Goal: Task Accomplishment & Management: Use online tool/utility

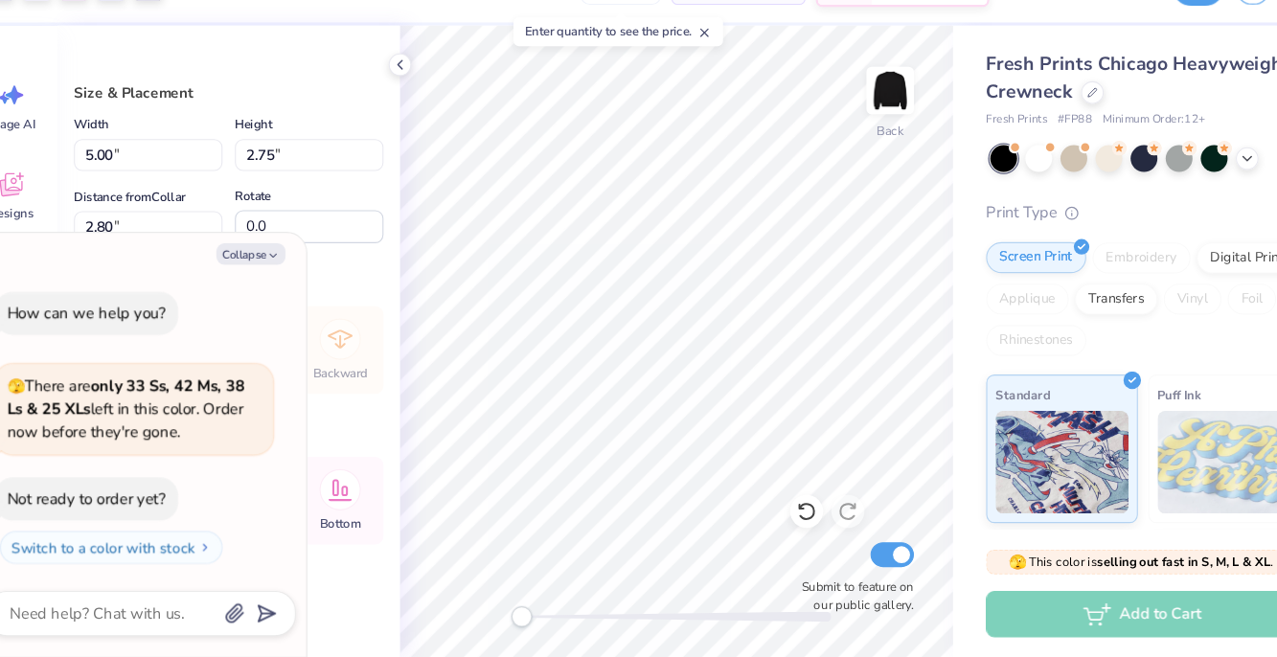
type textarea "x"
type input "10.59"
type input "5.82"
type input "3.00"
type textarea "x"
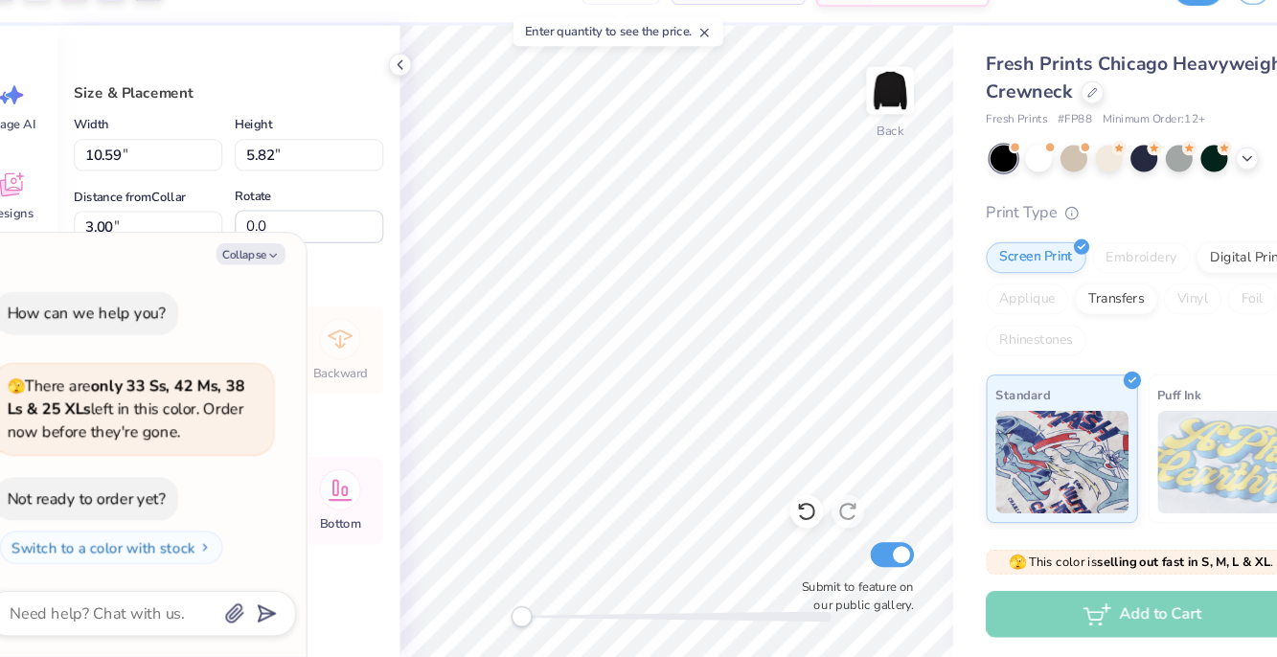
type input "13.49"
type input "7.41"
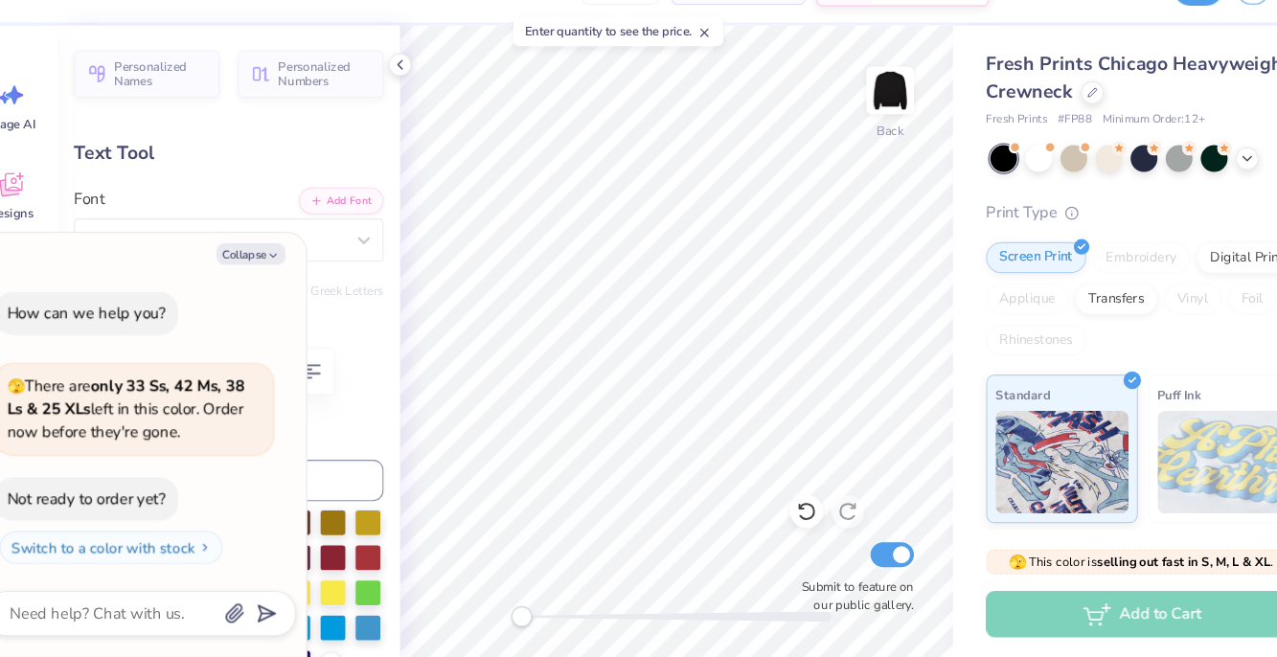
type textarea "x"
type textarea "SA"
type textarea "x"
type textarea "S"
type textarea "x"
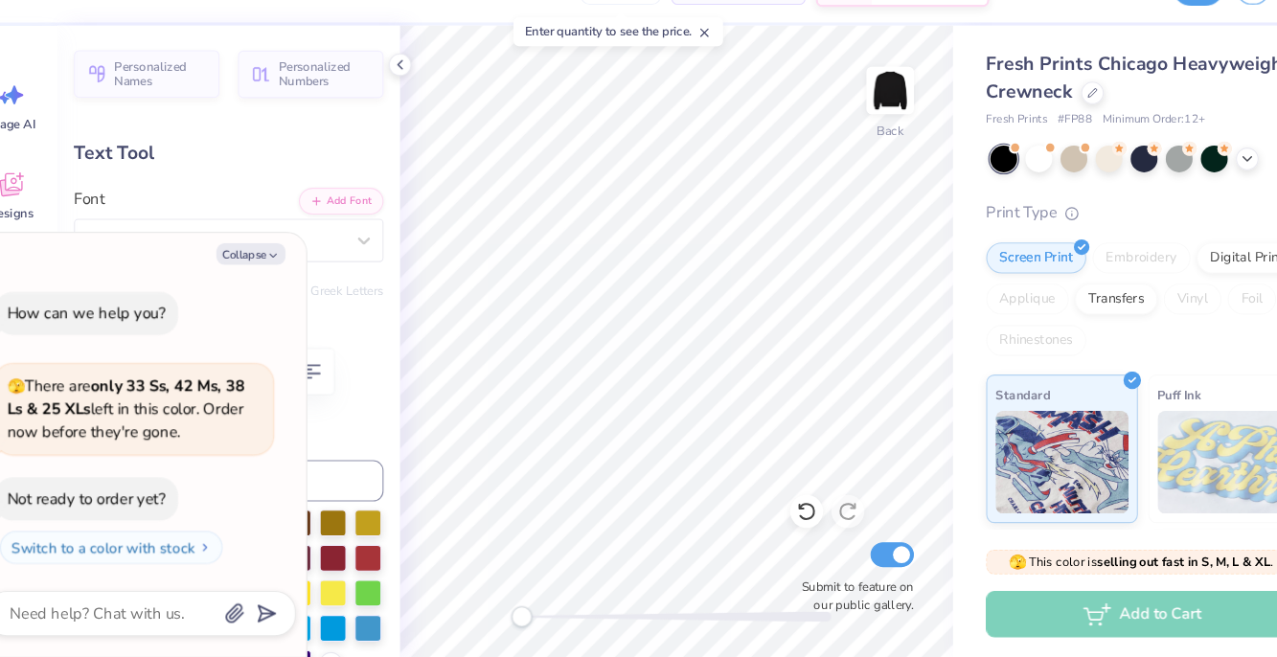
type textarea "SK"
type textarea "x"
type input "0.45"
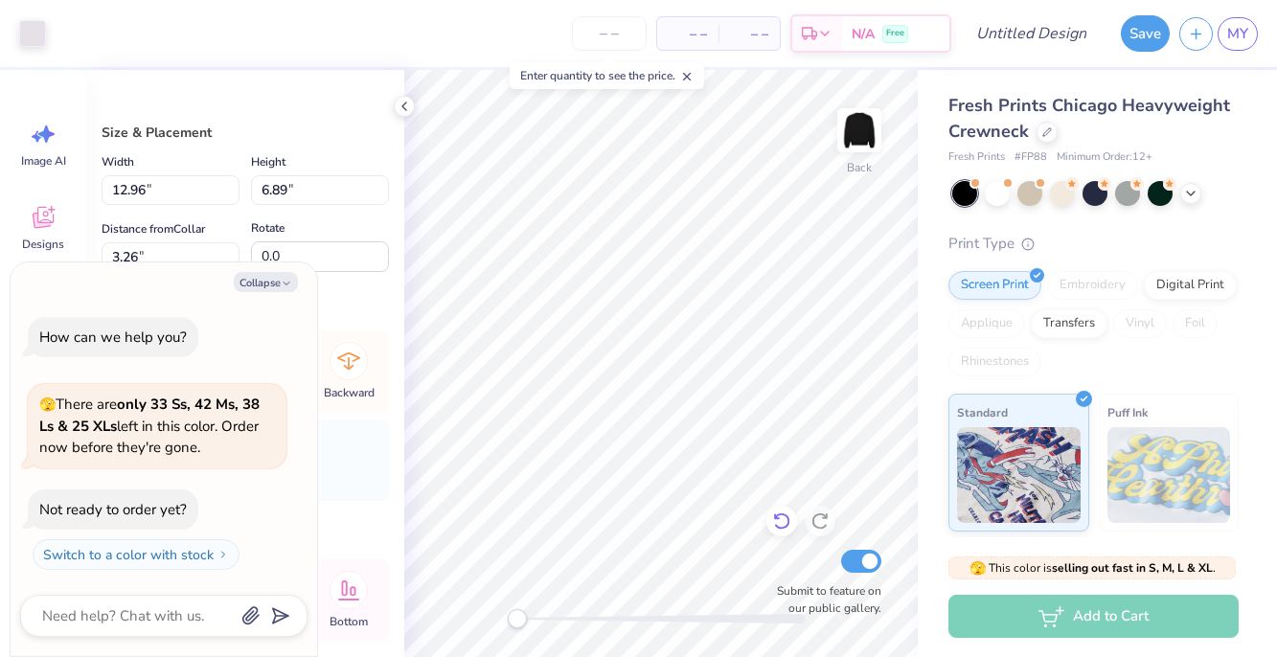
click at [778, 522] on icon at bounding box center [781, 521] width 19 height 19
click at [778, 525] on icon at bounding box center [781, 521] width 19 height 19
drag, startPoint x: 779, startPoint y: 519, endPoint x: 791, endPoint y: 518, distance: 12.5
click at [779, 519] on icon at bounding box center [777, 517] width 4 height 4
click at [785, 521] on icon at bounding box center [781, 521] width 19 height 19
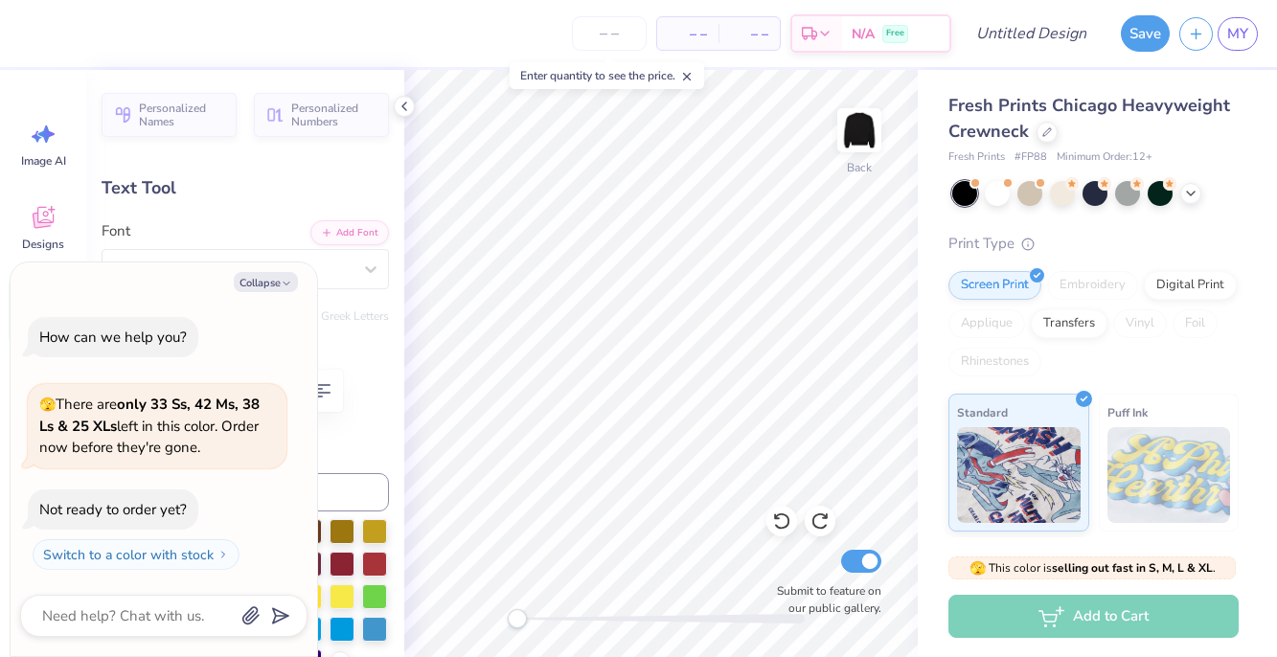
type textarea "x"
type input "6.58"
type input "2.16"
type input "6.07"
type textarea "x"
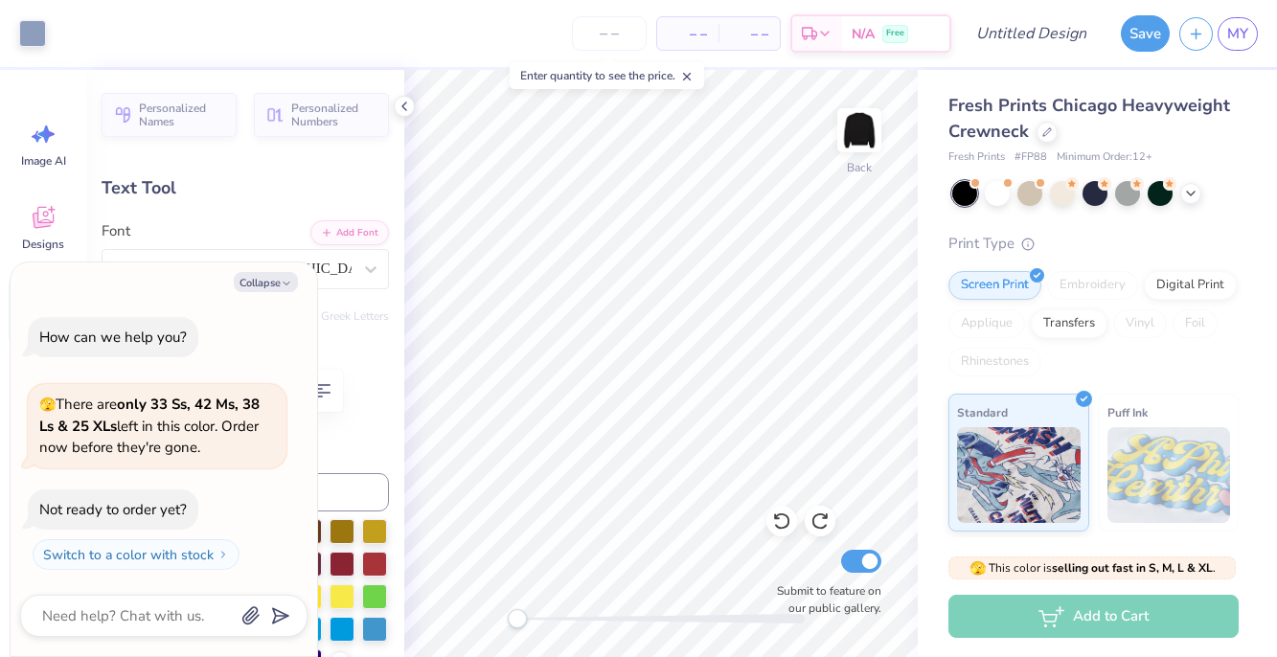
type input "6.77"
type input "0.80"
type input "8.53"
type textarea "x"
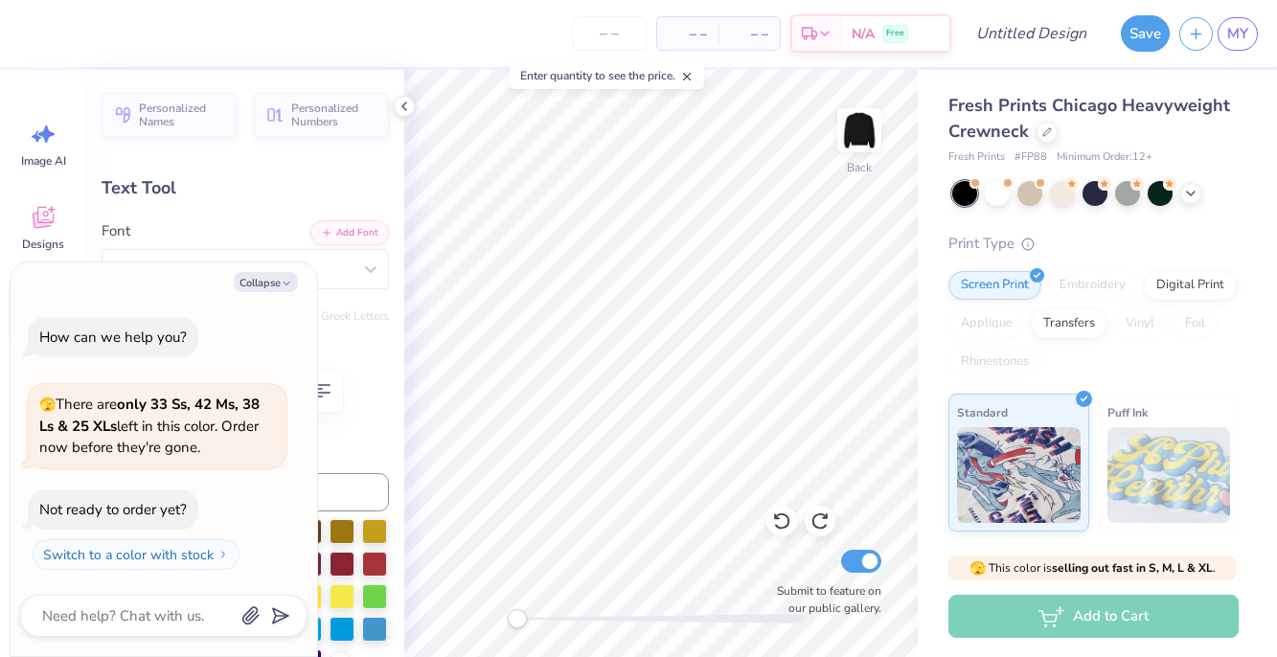
type textarea "D"
type textarea "x"
type textarea "DA"
type textarea "x"
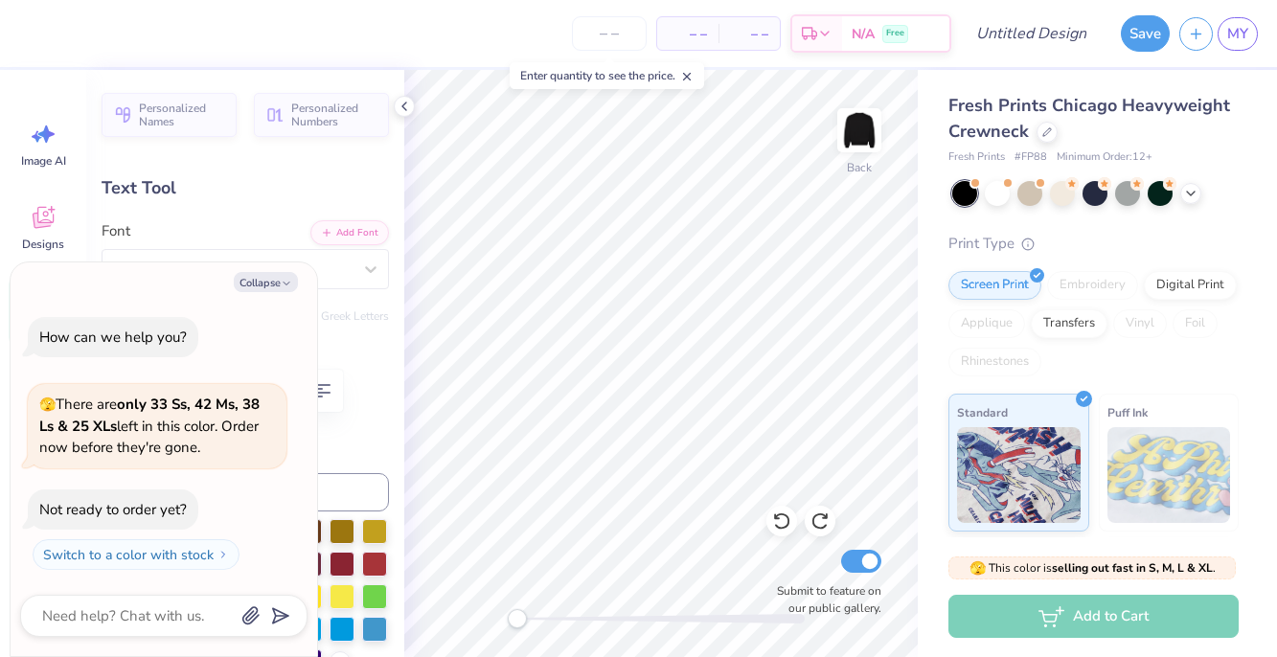
type textarea "DAT"
type textarea "x"
type textarea "DATE"
type textarea "x"
type textarea "DATE"
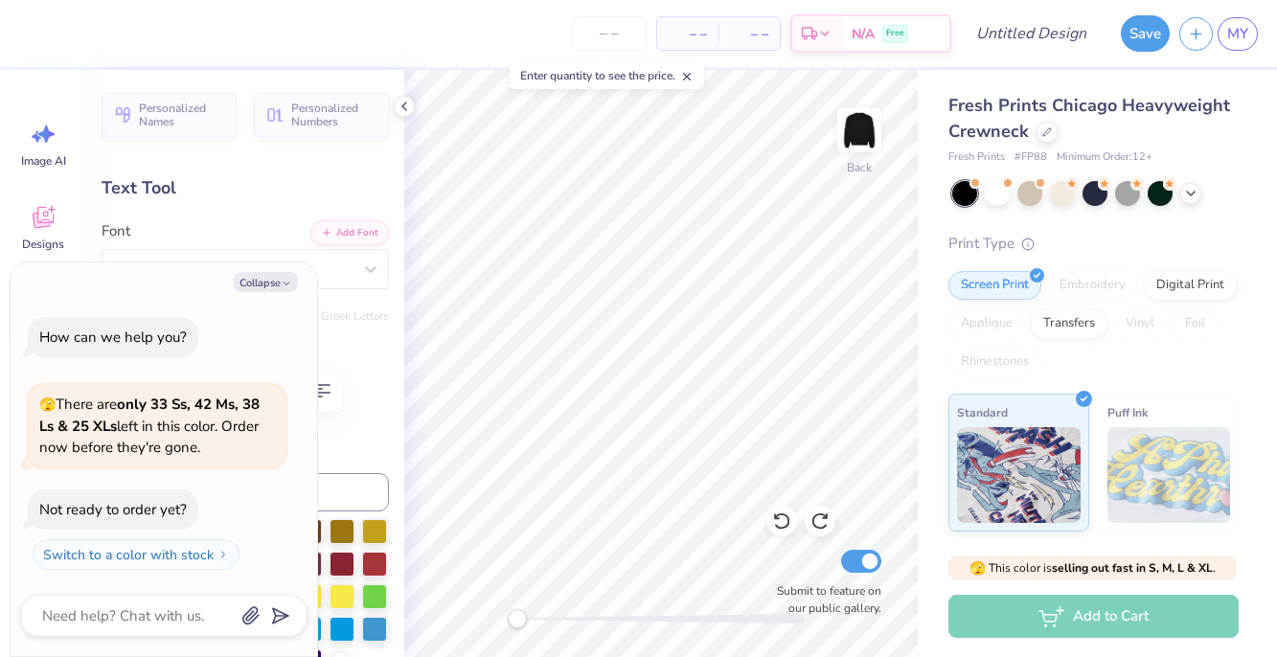
type textarea "x"
type textarea "DATE O"
type textarea "x"
type textarea "DATE"
type textarea "x"
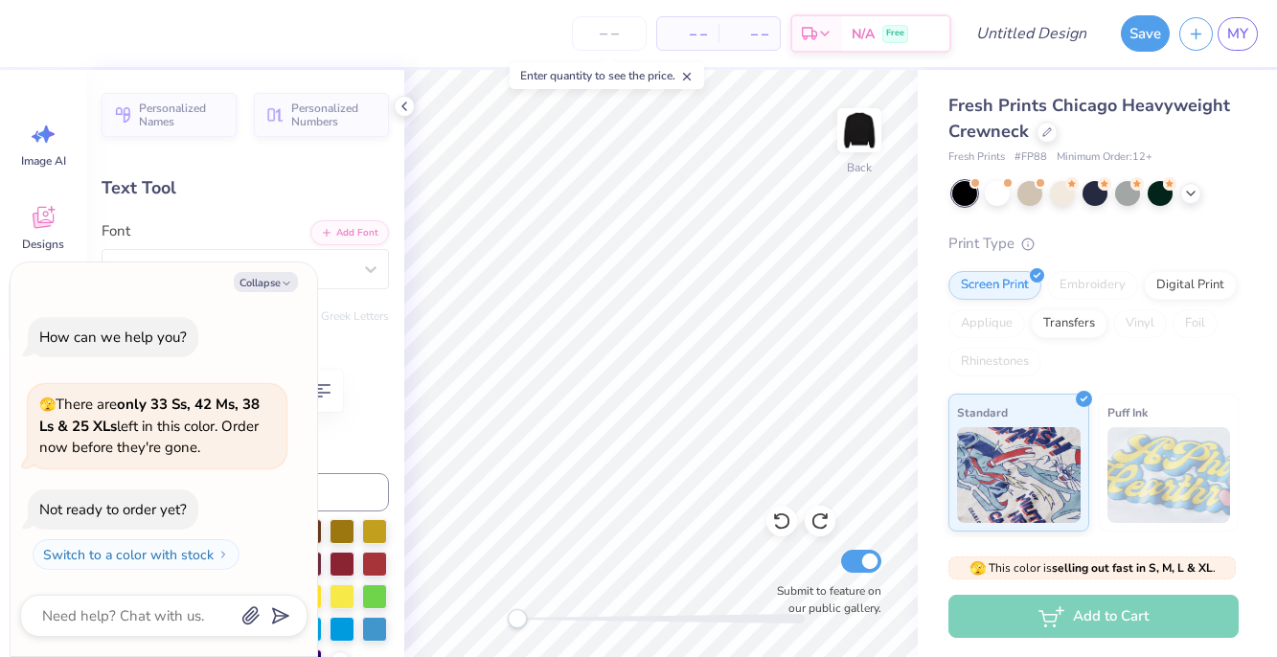
type textarea "DATE P"
type textarea "x"
type textarea "DATE PA"
type textarea "x"
type textarea "DATE PAR"
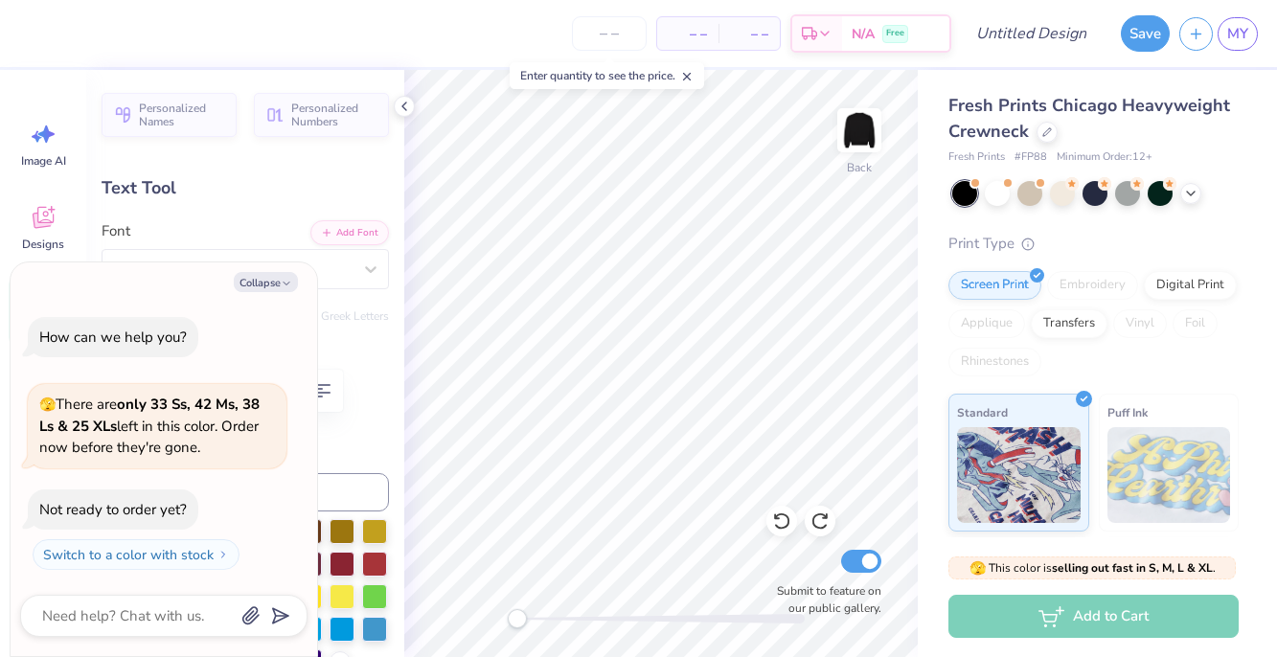
type textarea "x"
type textarea "DATE PART"
type textarea "x"
type textarea "DATE PARTY"
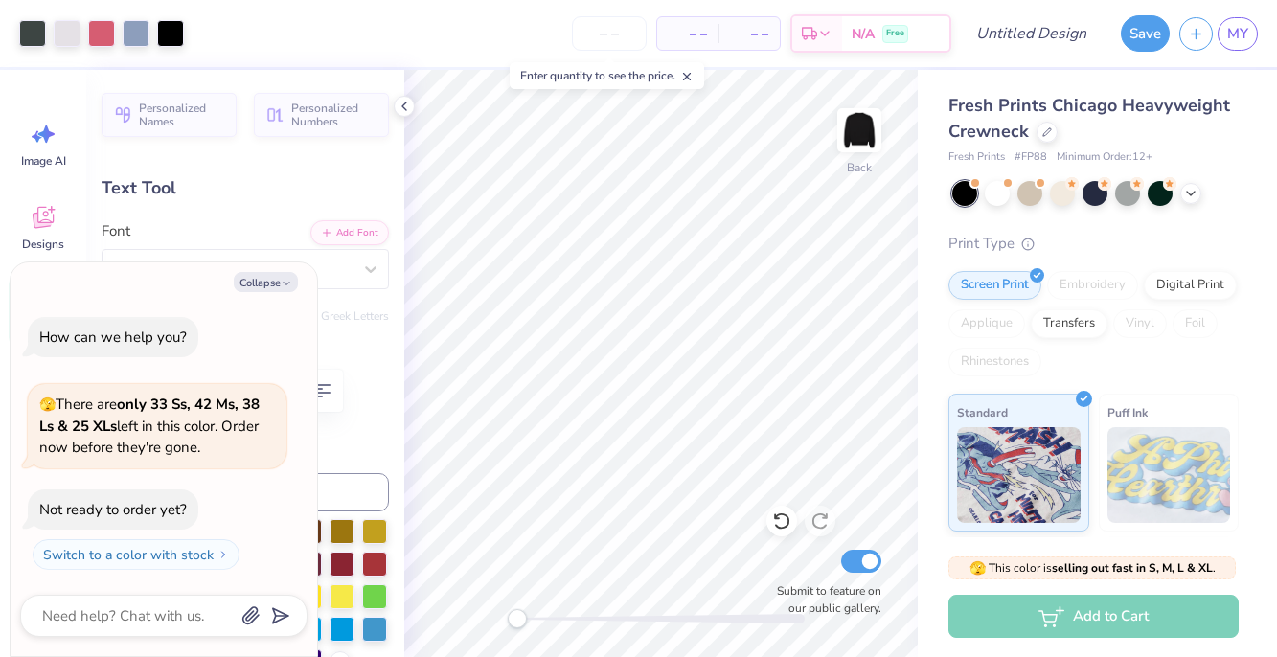
type textarea "x"
type input "4.54"
type input "2.16"
type input "6.07"
type textarea "x"
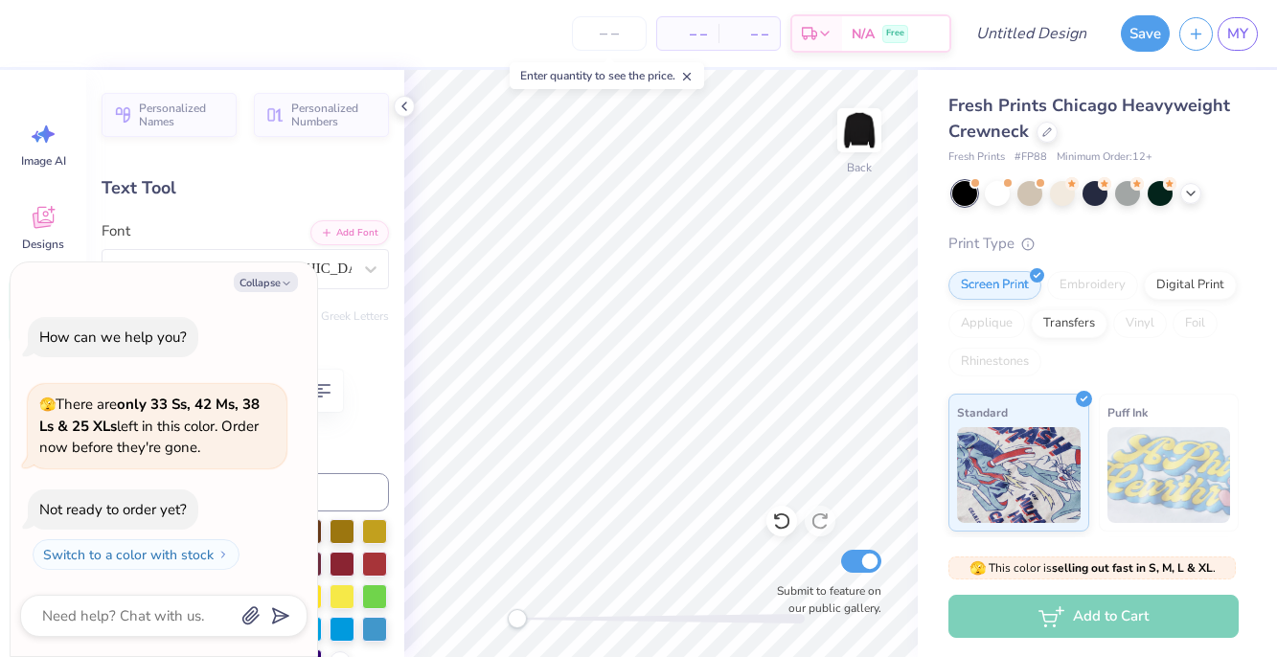
type input "2.91"
type input "1.30"
type input "4.03"
type textarea "x"
type textarea "M"
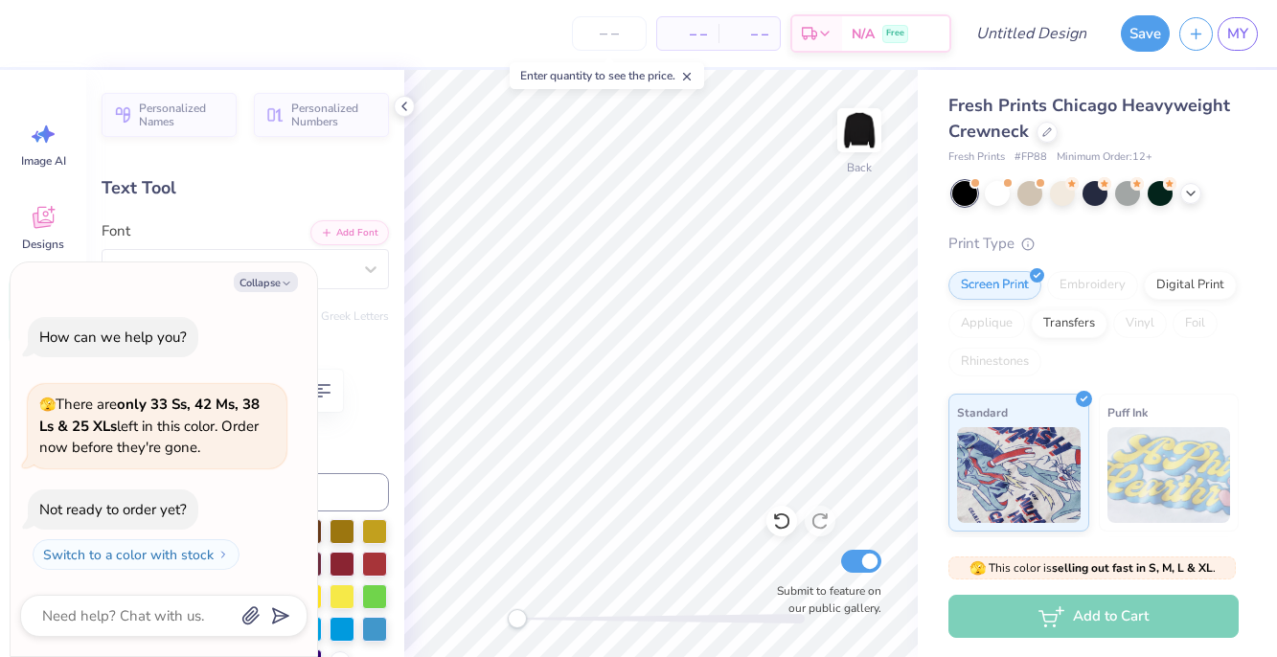
type textarea "x"
type textarea "MI"
type textarea "x"
type textarea "MIC"
type textarea "x"
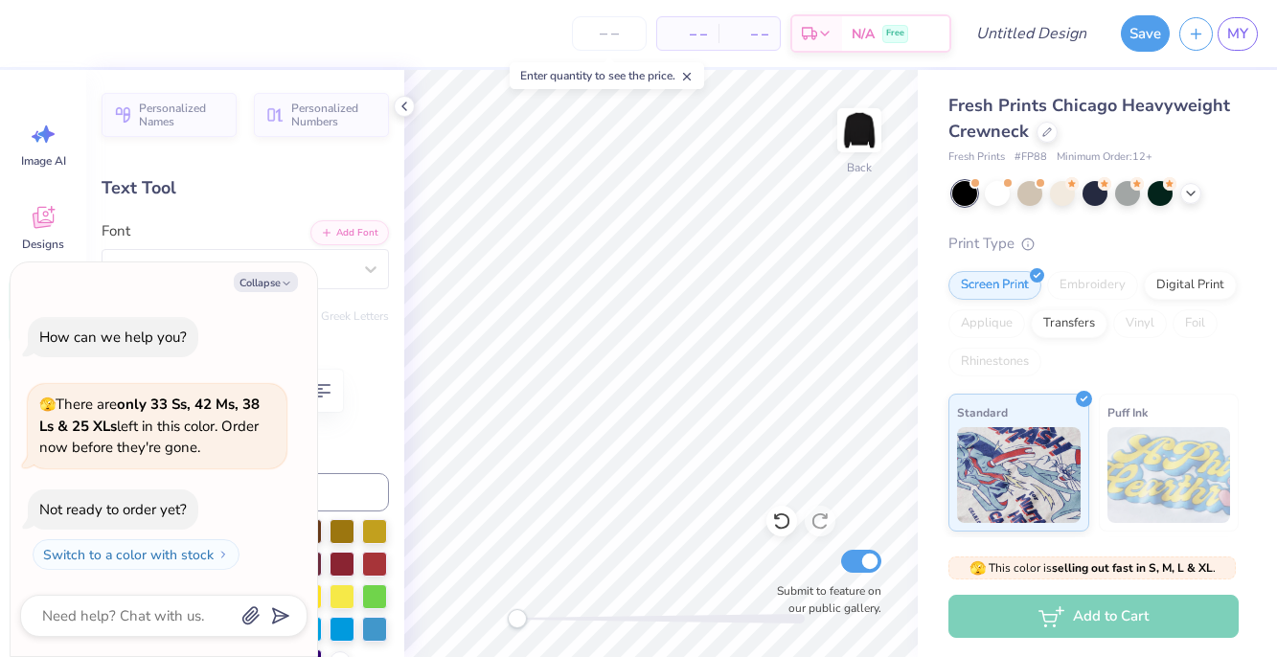
type textarea "MICH"
type textarea "x"
type textarea "MICHI"
type textarea "x"
type textarea "MICHIG"
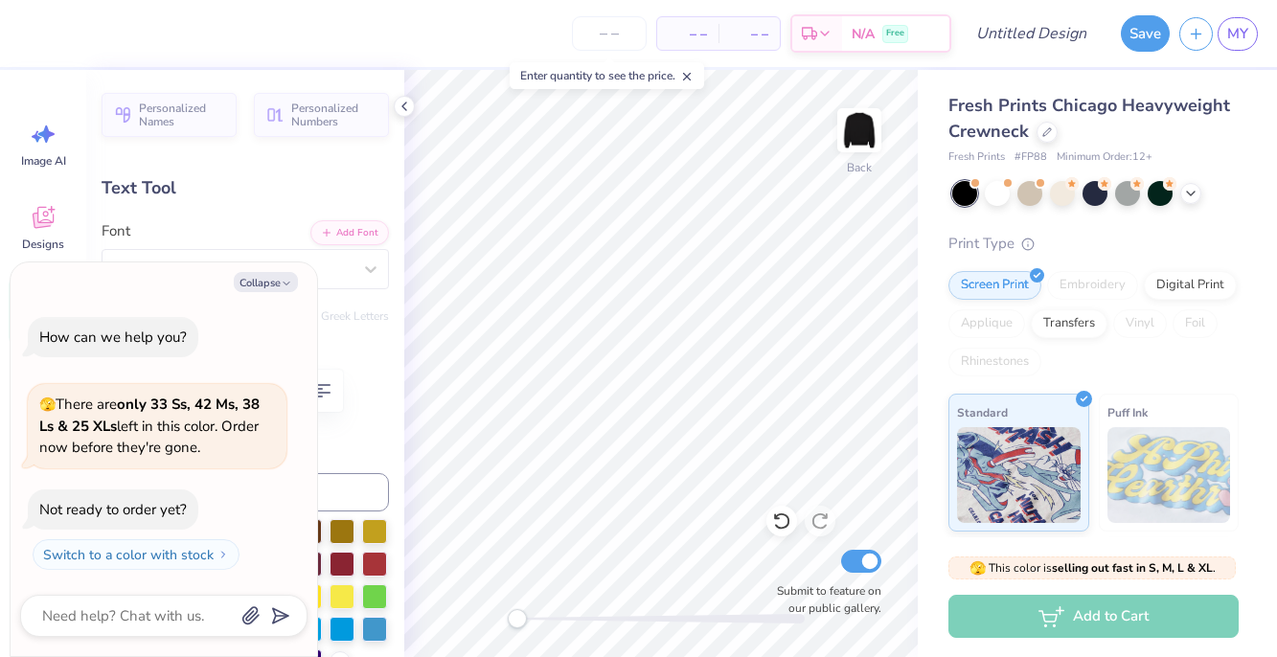
type textarea "x"
type textarea "MICHIGA"
type textarea "x"
type textarea "[US_STATE]"
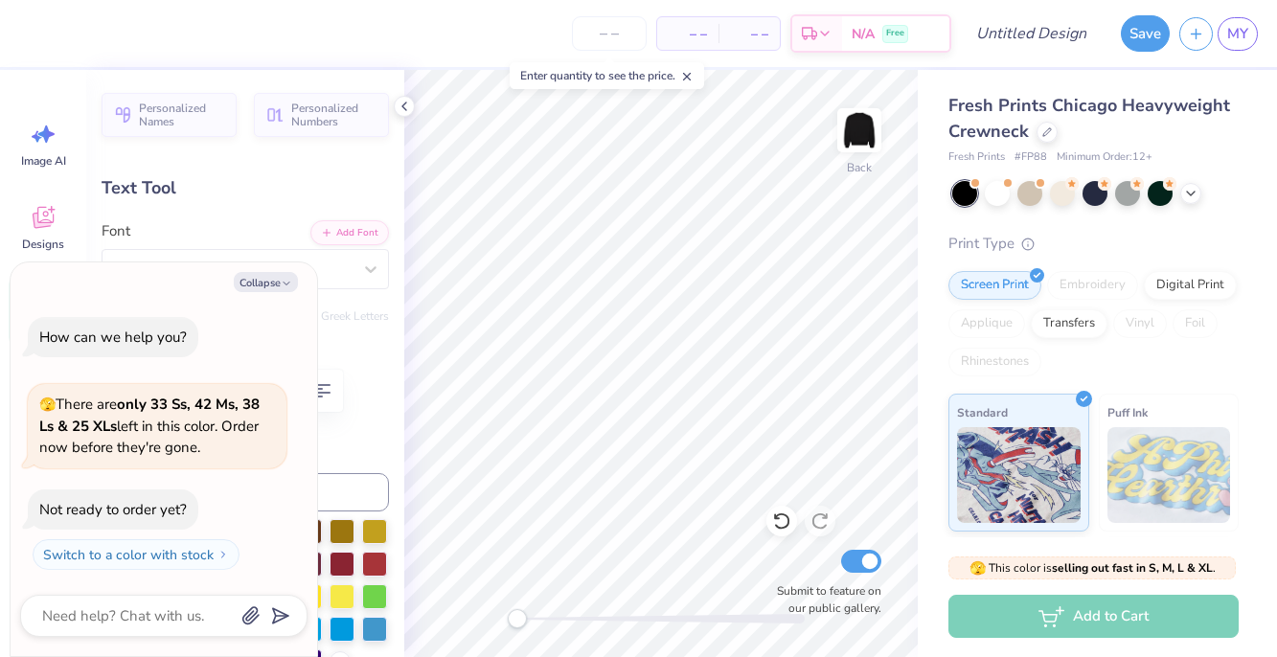
scroll to position [0, 2]
type textarea "x"
type input "7.46"
type input "1.27"
type input "4.16"
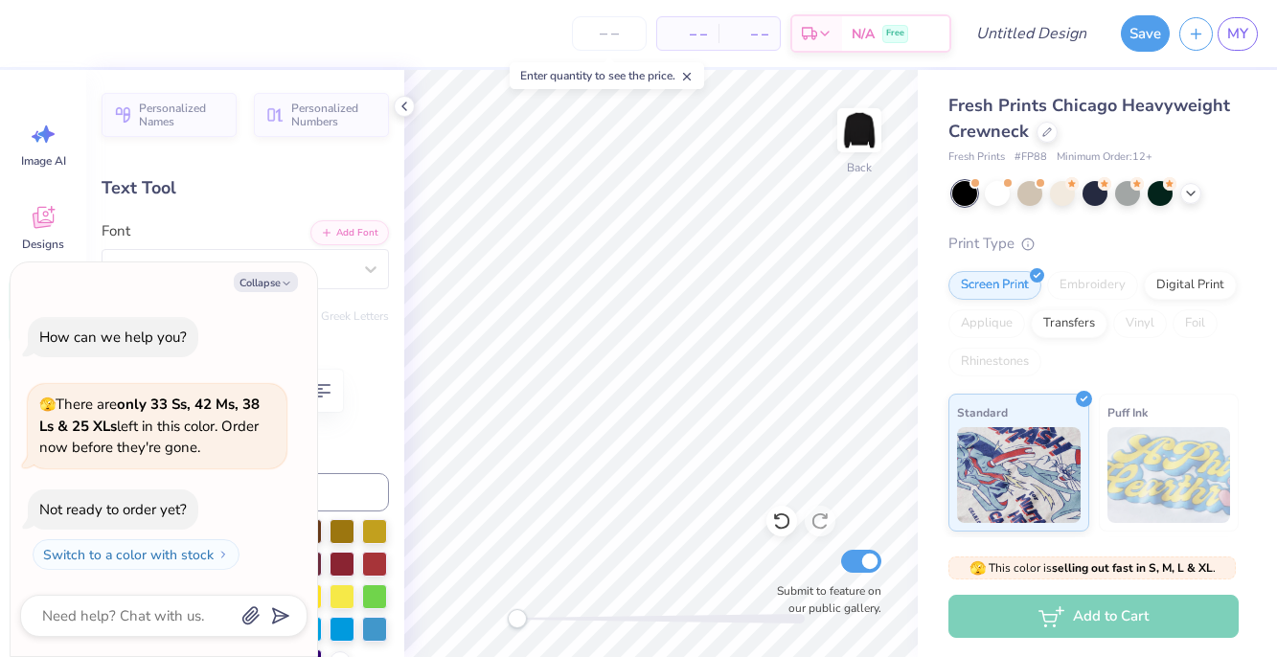
type textarea "x"
type input "6.70"
type input "1.14"
type input "4.22"
type textarea "x"
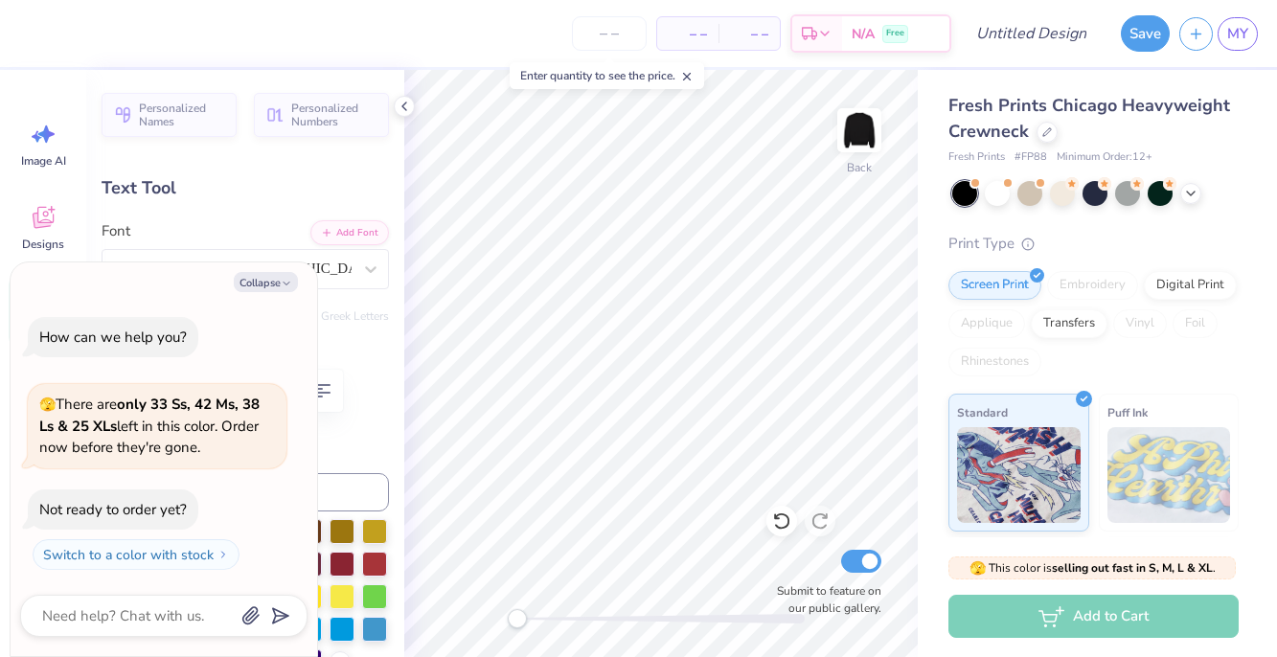
type input "4.54"
type textarea "x"
type textarea "1"
type textarea "x"
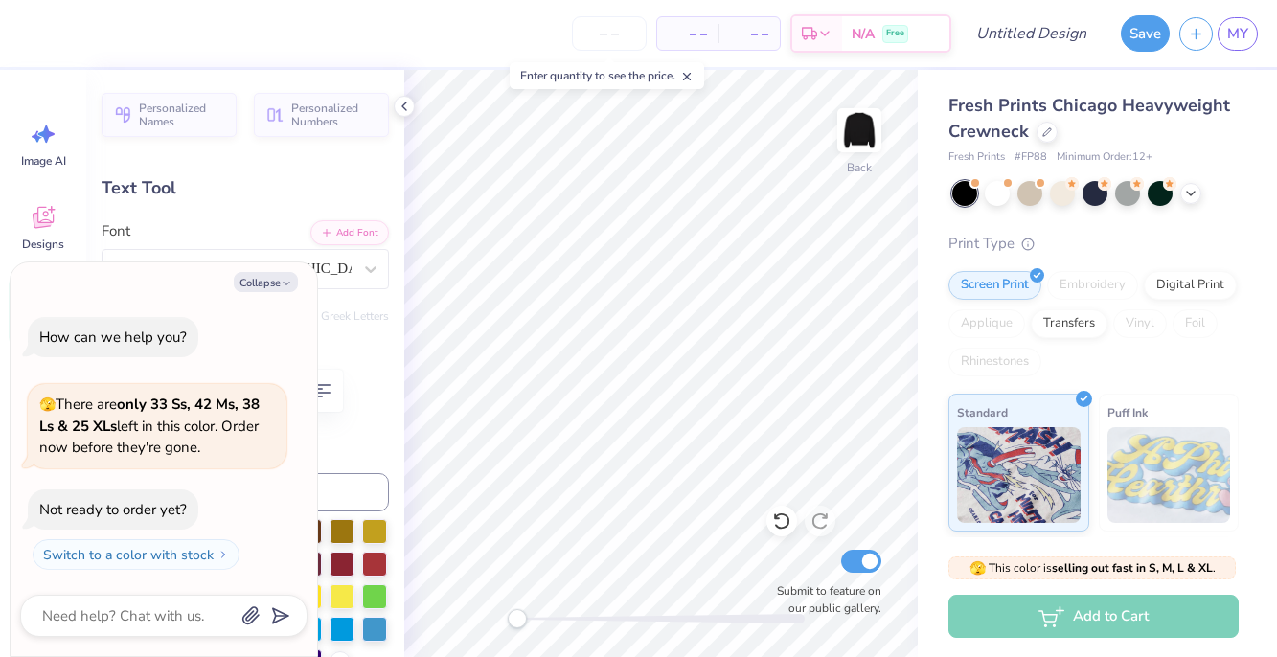
type input "6.58"
type textarea "x"
type textarea "SINC"
type textarea "x"
type textarea "SIN"
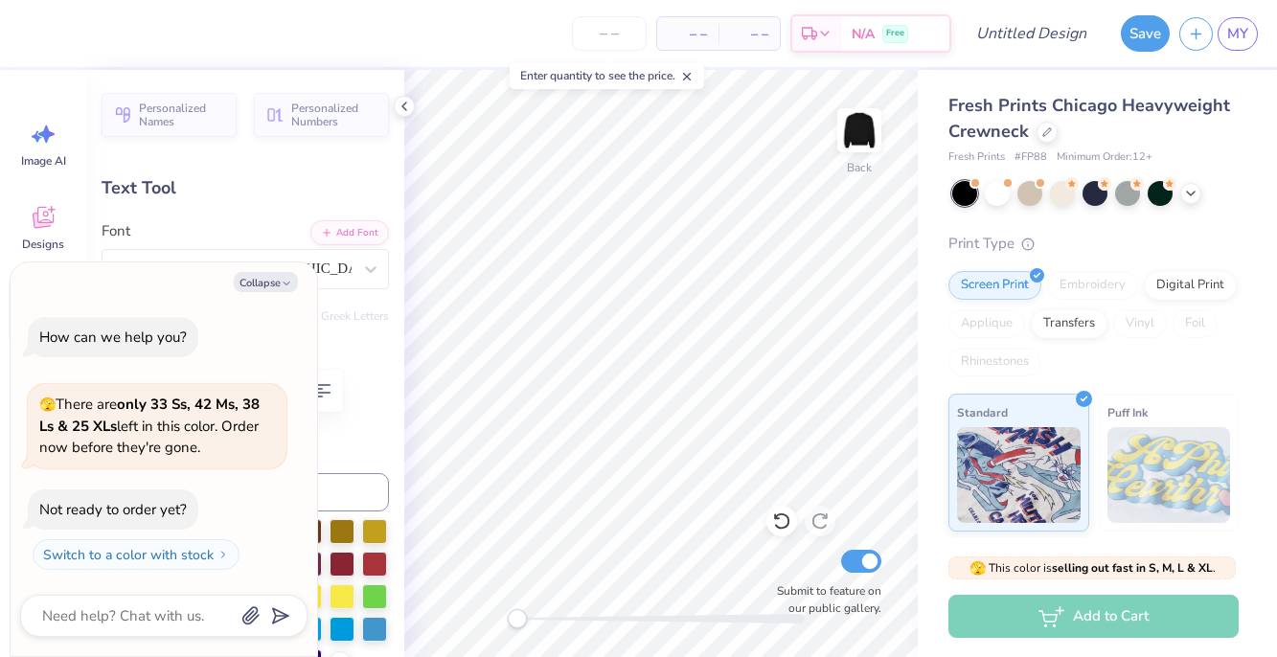
type textarea "x"
type textarea "SI"
type textarea "x"
type textarea "SIg"
type textarea "x"
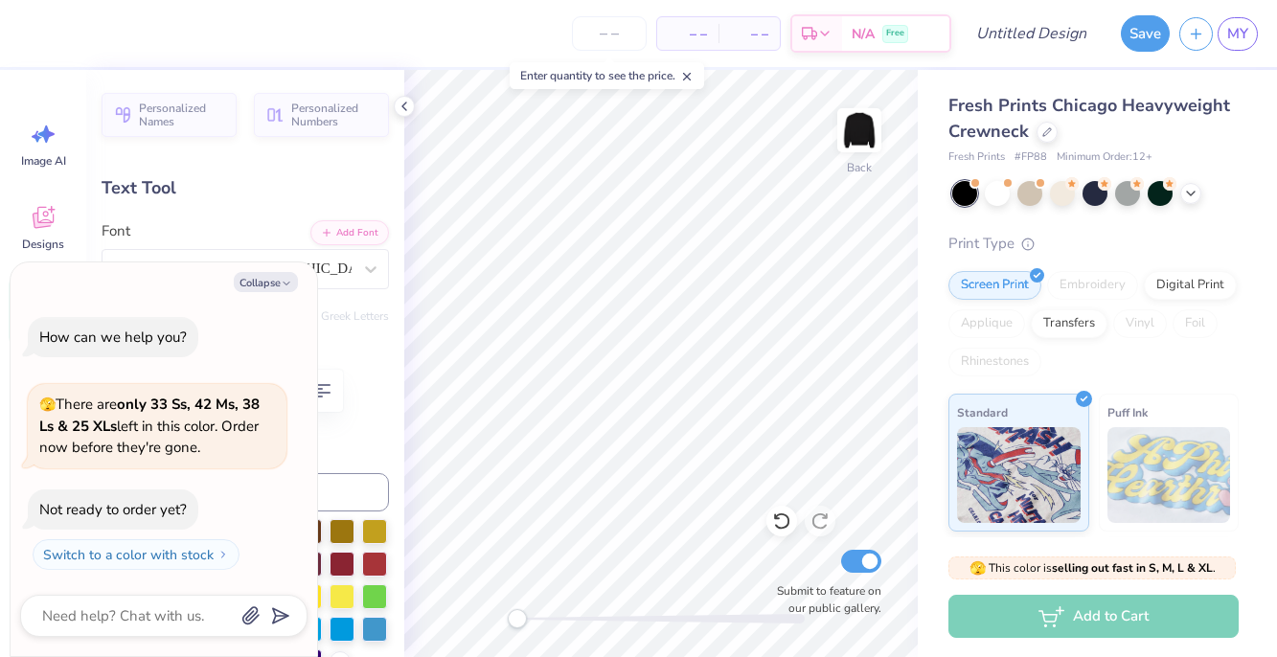
type textarea "SIgm"
type textarea "x"
type textarea "SIgma"
type textarea "x"
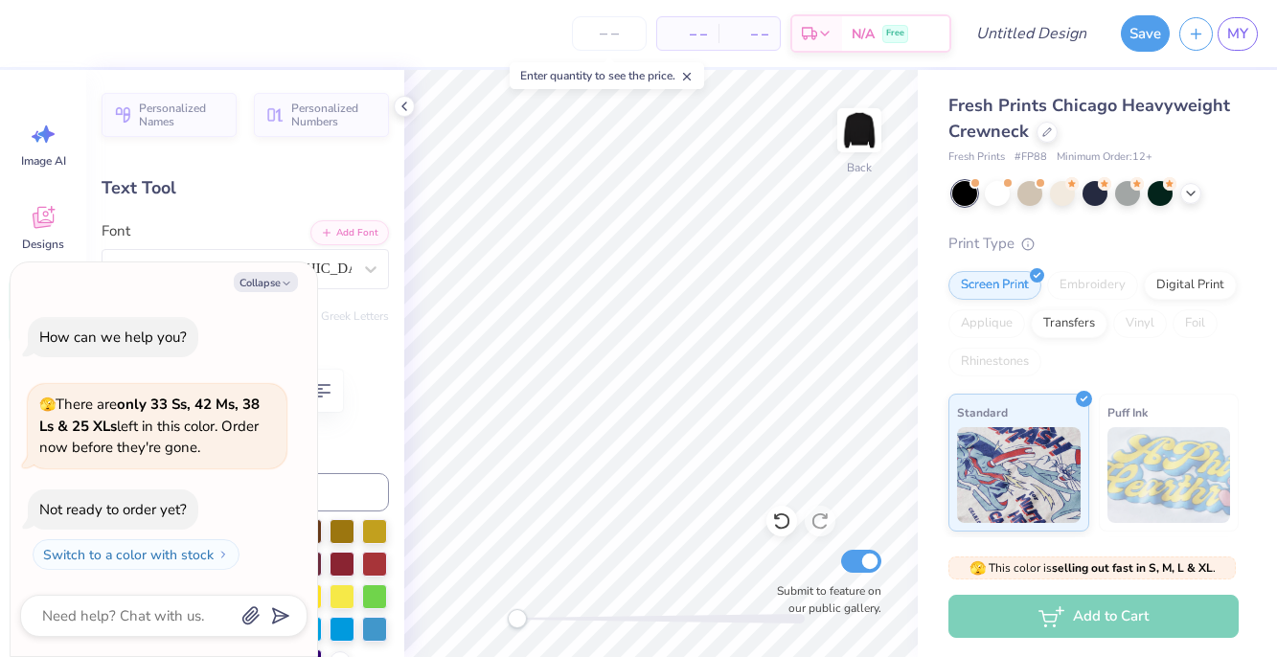
type textarea "SIgma"
type textarea "x"
type textarea "SIgma K"
type textarea "x"
type textarea "SIgma Ka"
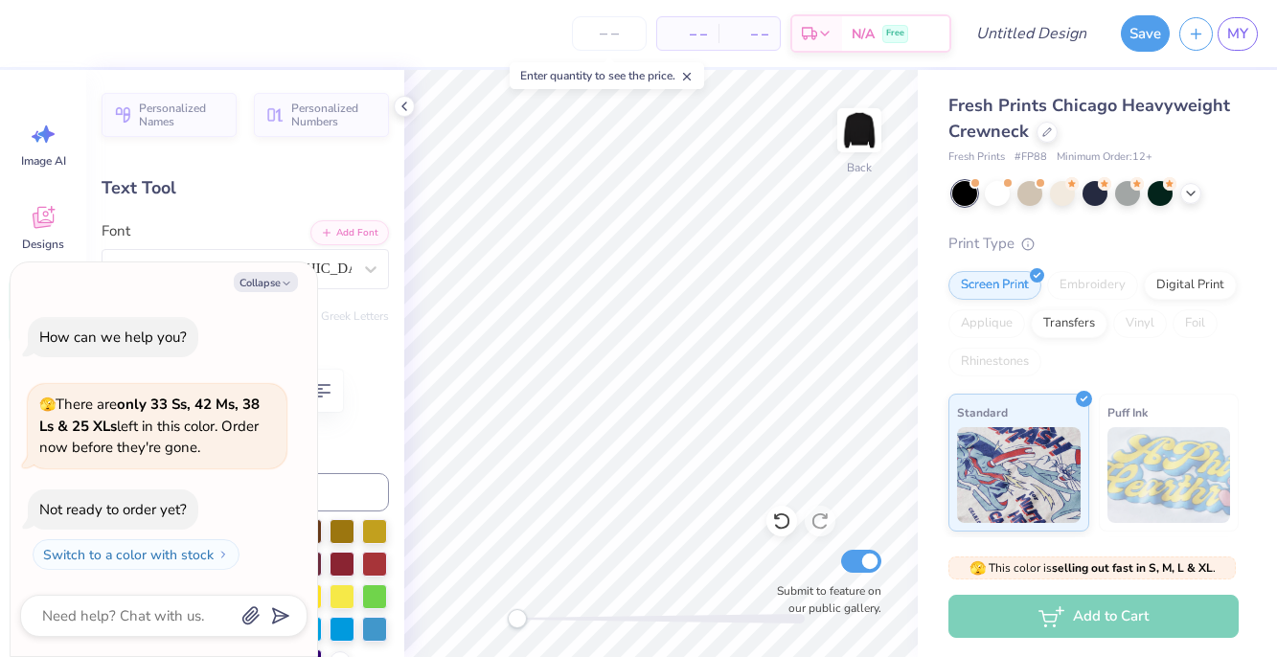
type textarea "x"
type textarea "[PERSON_NAME]"
type textarea "x"
type textarea "SIgma [PERSON_NAME]"
type textarea "x"
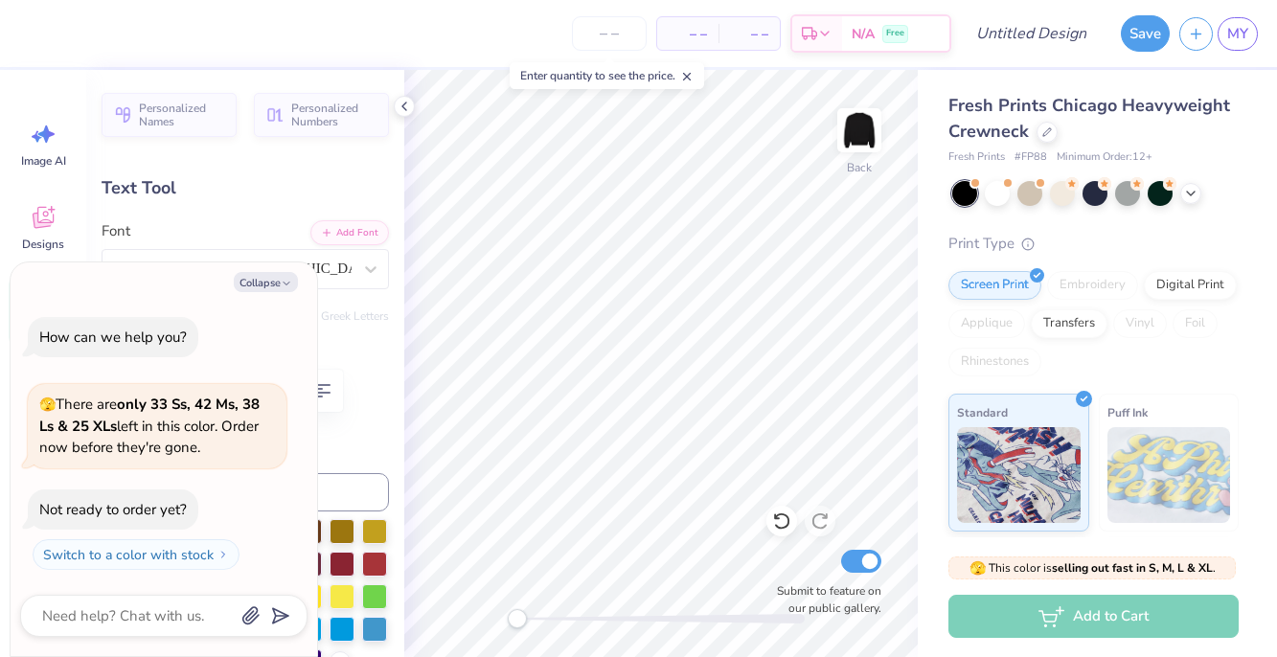
type textarea "SIgma Kappa"
type textarea "x"
type input "14.87"
type input "2.74"
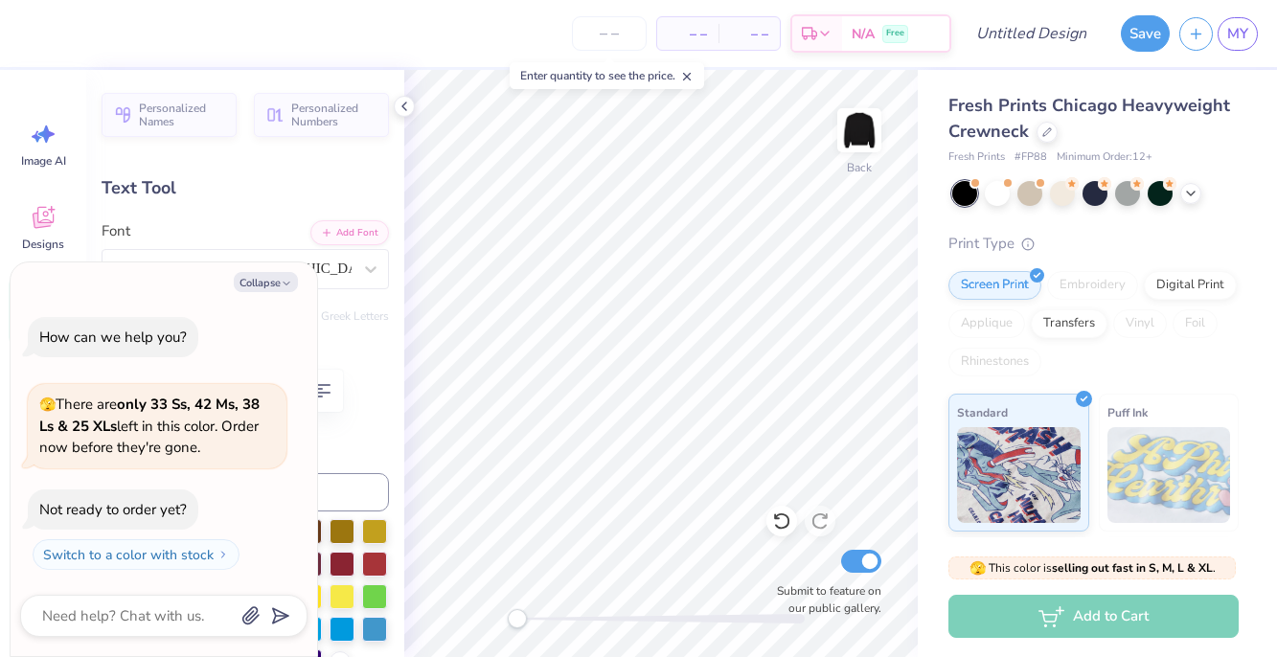
type textarea "x"
type textarea "SIGgma Kappa"
type textarea "x"
type textarea "SIGGgma Kappa"
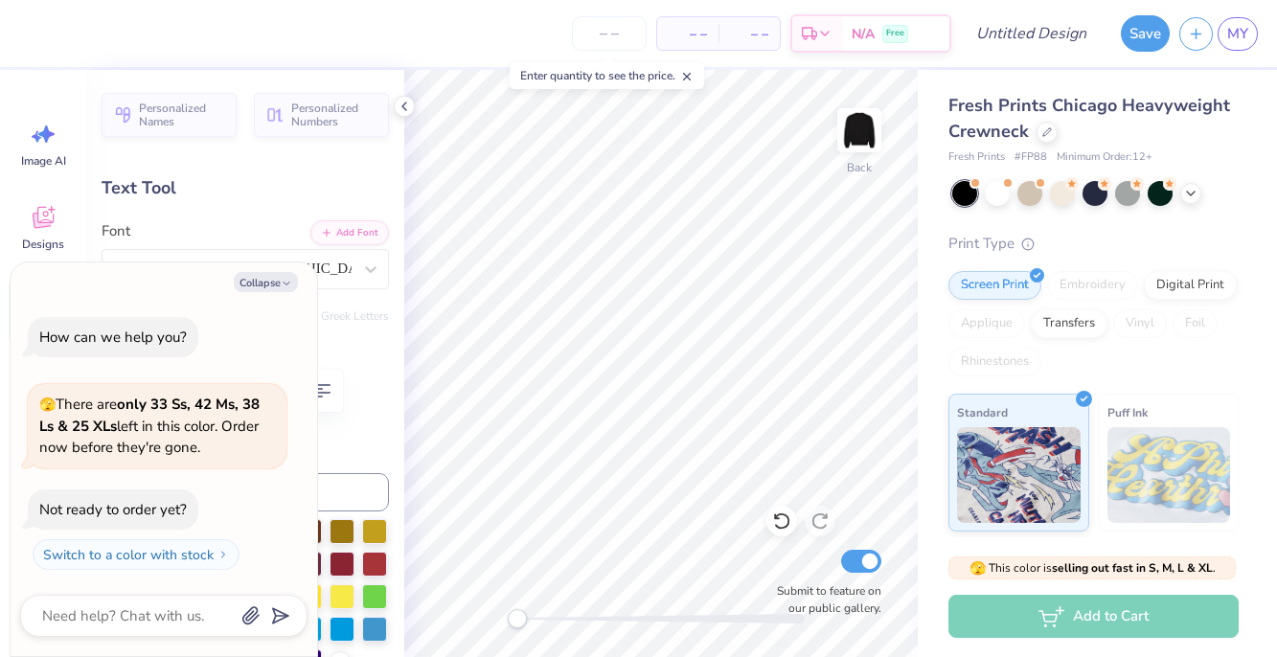
type textarea "x"
type textarea "SIGgma Kappa"
type textarea "x"
type textarea "SIgma Kappa"
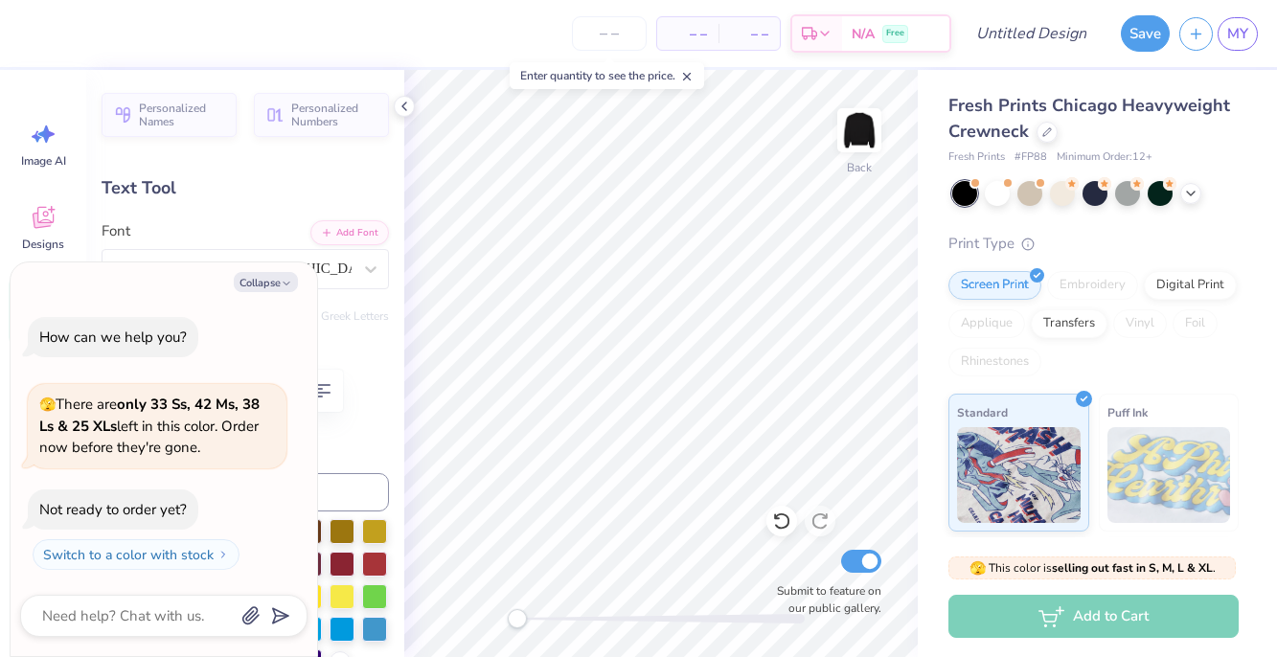
type textarea "x"
type textarea "SIggma Kappa"
type textarea "x"
type textarea "SIgma Kappa"
type textarea "x"
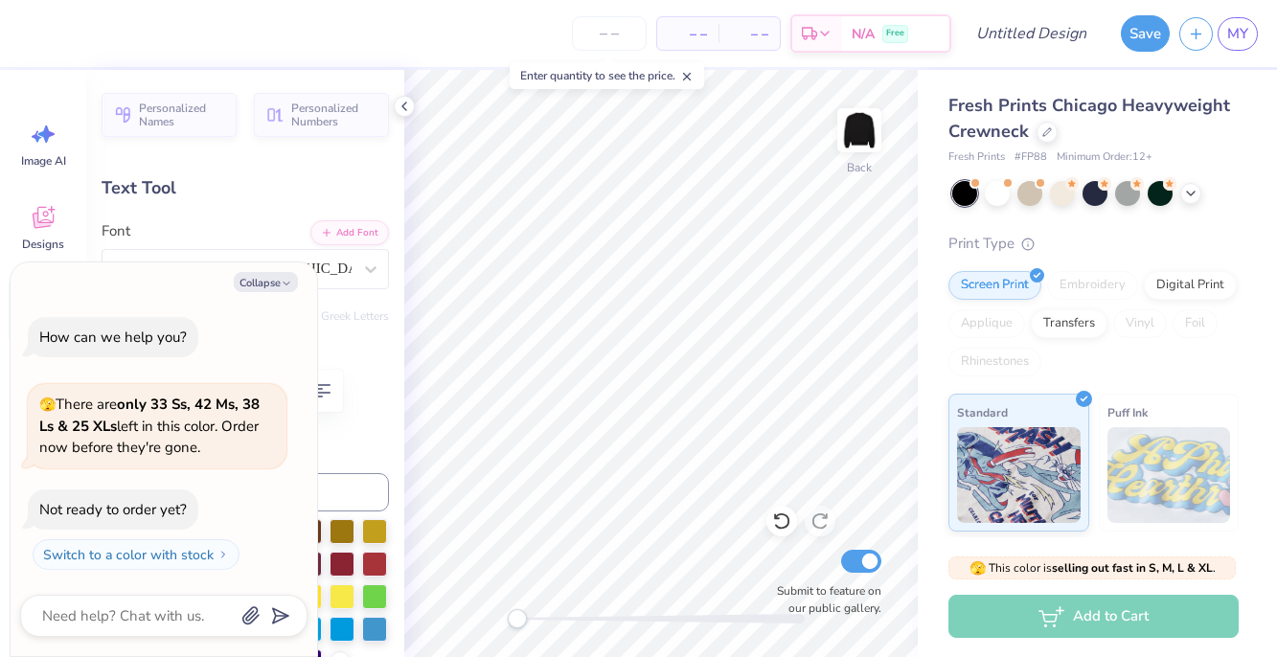
type textarea "SIGgma Kappa"
type textarea "x"
type textarea "SIGMgma Kappa"
type textarea "x"
type textarea "SIGMAgma Kappa"
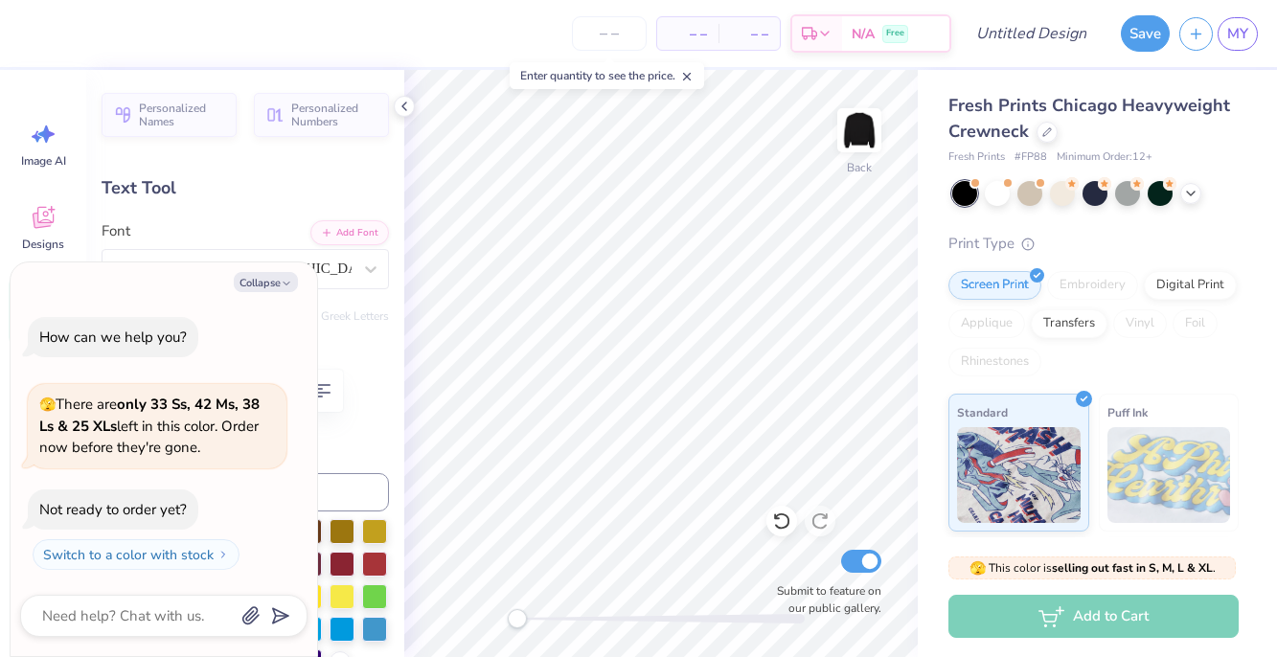
type textarea "x"
type textarea "SIGMA gma Kappa"
type textarea "x"
type textarea "SIGMA Kgma Kappa"
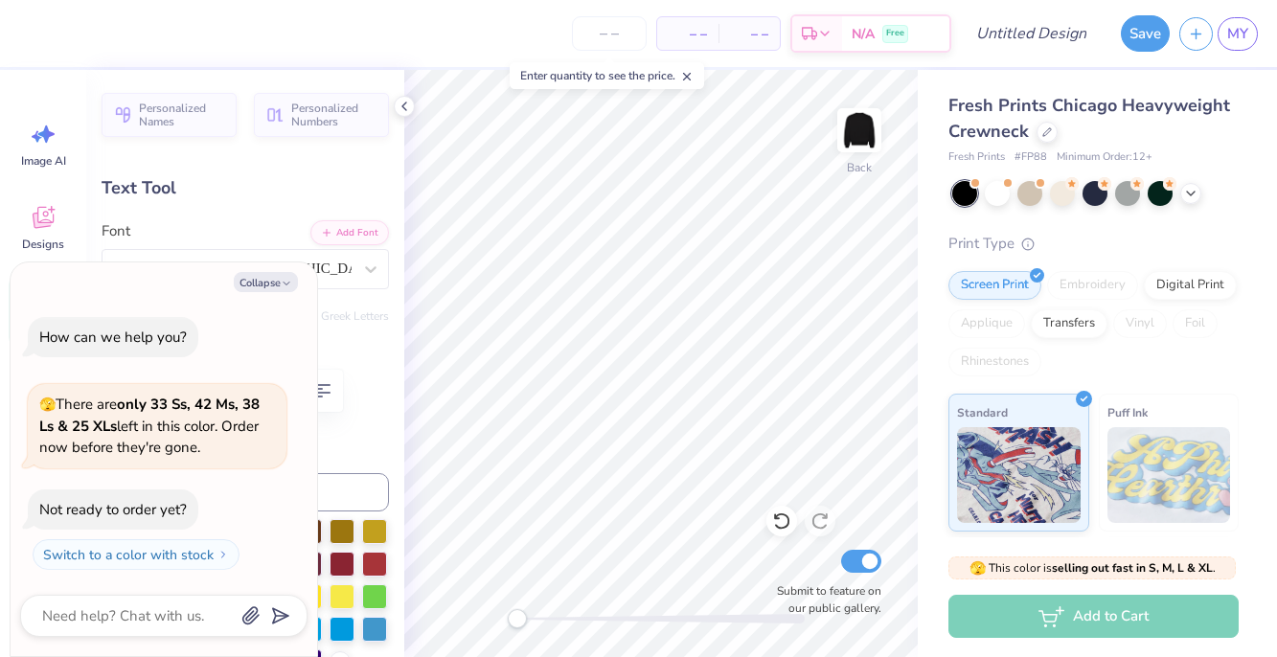
type textarea "x"
type textarea "SIGMA KAgma Kappa"
type textarea "x"
type textarea "SIGMA KAPgma Kappa"
type textarea "x"
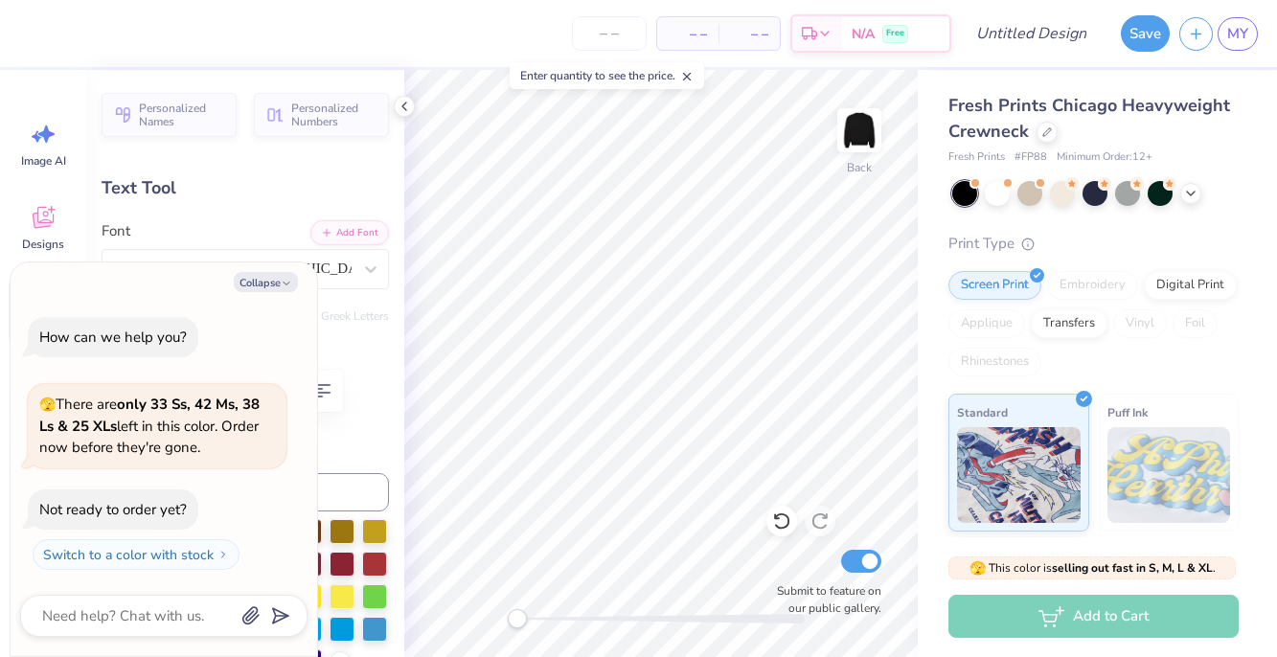
type textarea "SIGMA KAPPgma Kappa"
type textarea "x"
type textarea "SIGMA KAPPAgma Kappa"
type textarea "x"
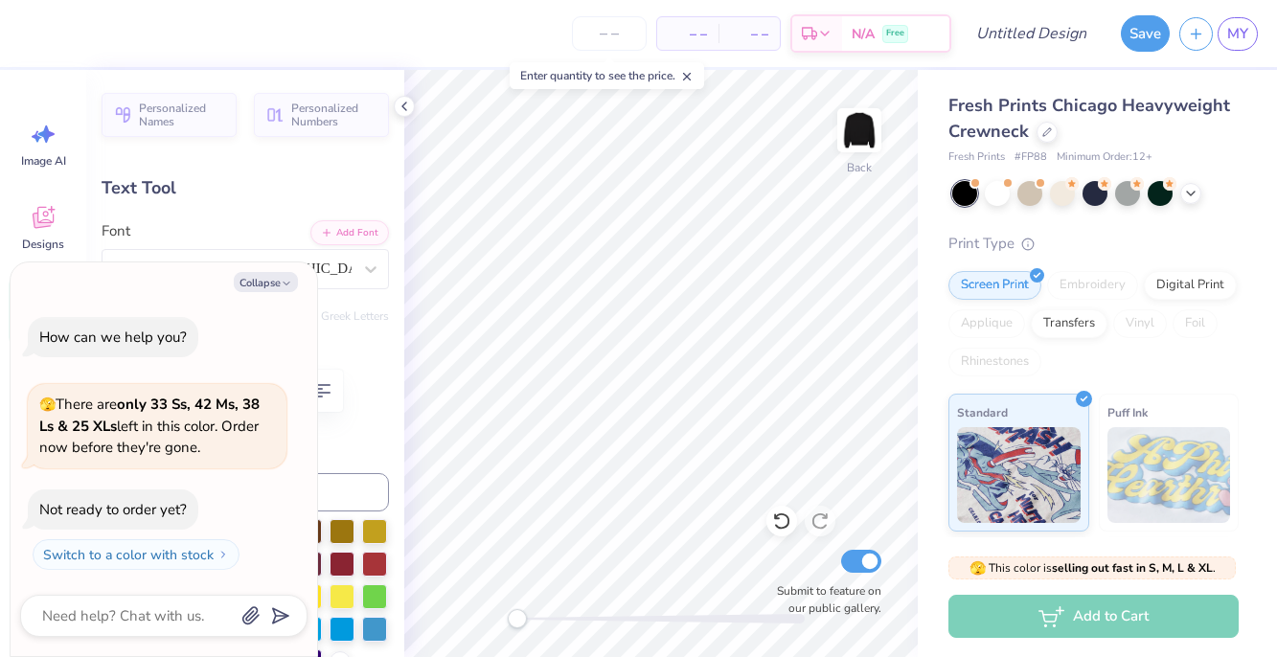
type textarea "SIGMA KAPPA gma Kappa"
click at [924, 276] on div "– – Per Item – – Total Est. Delivery N/A Free Design Title Save MY Image AI Des…" at bounding box center [638, 328] width 1277 height 657
type textarea "x"
type textarea "SIGMA KAPPA a"
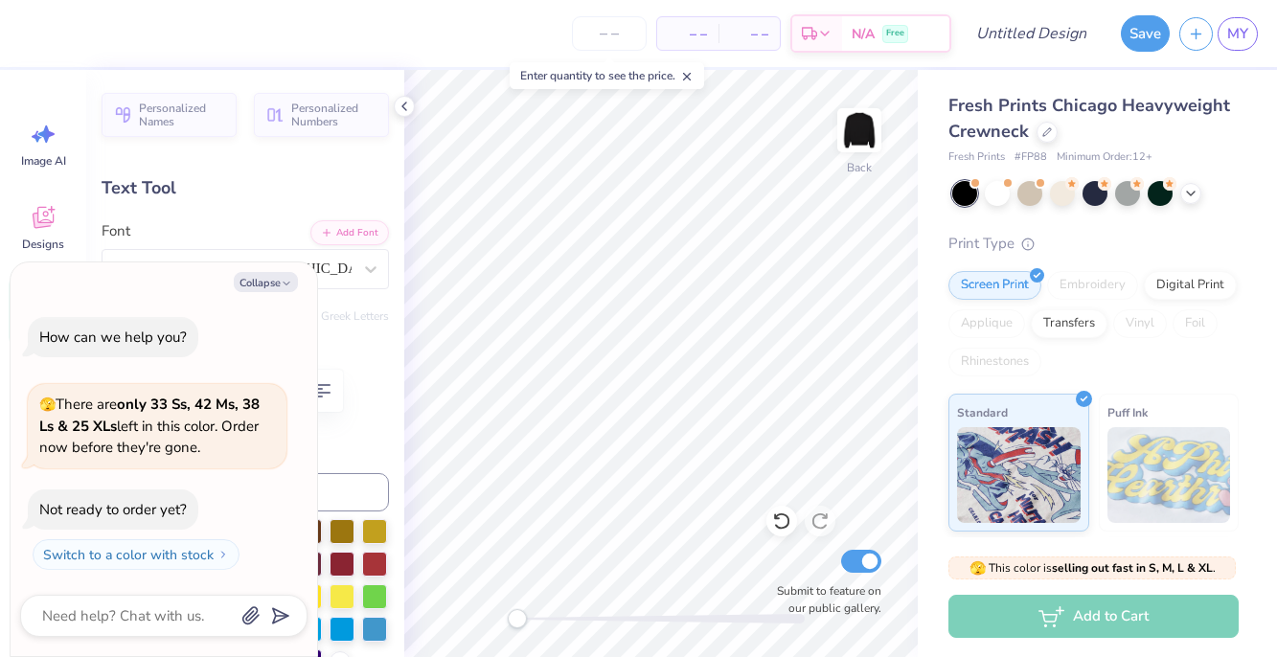
type textarea "x"
type textarea "SIGMA KAPPA"
type textarea "x"
type textarea "SIGMA KAPPA"
type textarea "x"
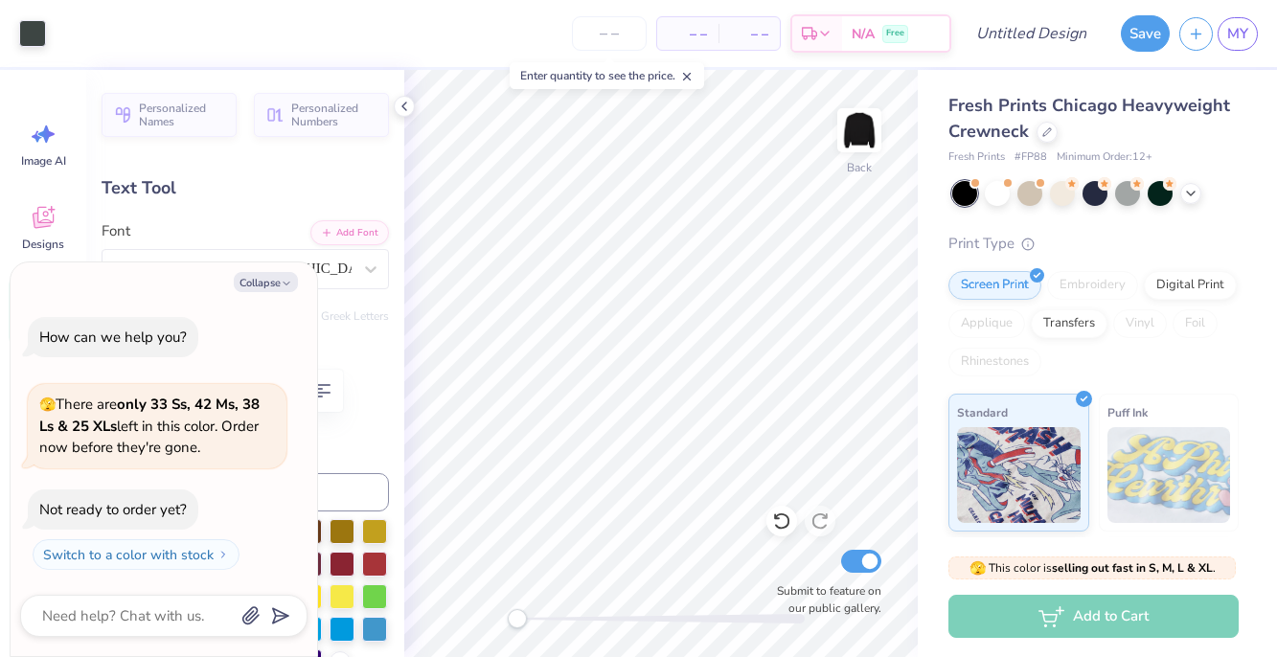
type input "14.76"
type input "5.34"
type textarea "x"
type input "12.09"
type input "2.24"
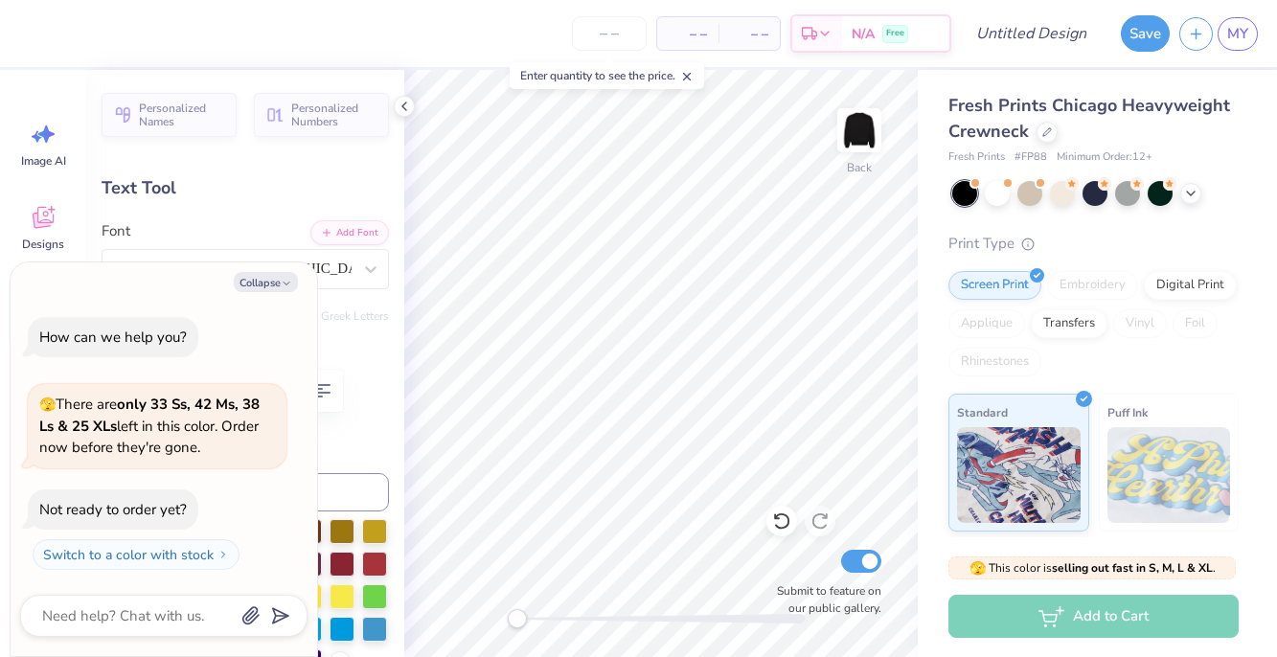
type input "5.83"
type textarea "x"
click at [1019, 35] on input "Design Title" at bounding box center [1055, 33] width 94 height 38
type input "d"
type textarea "x"
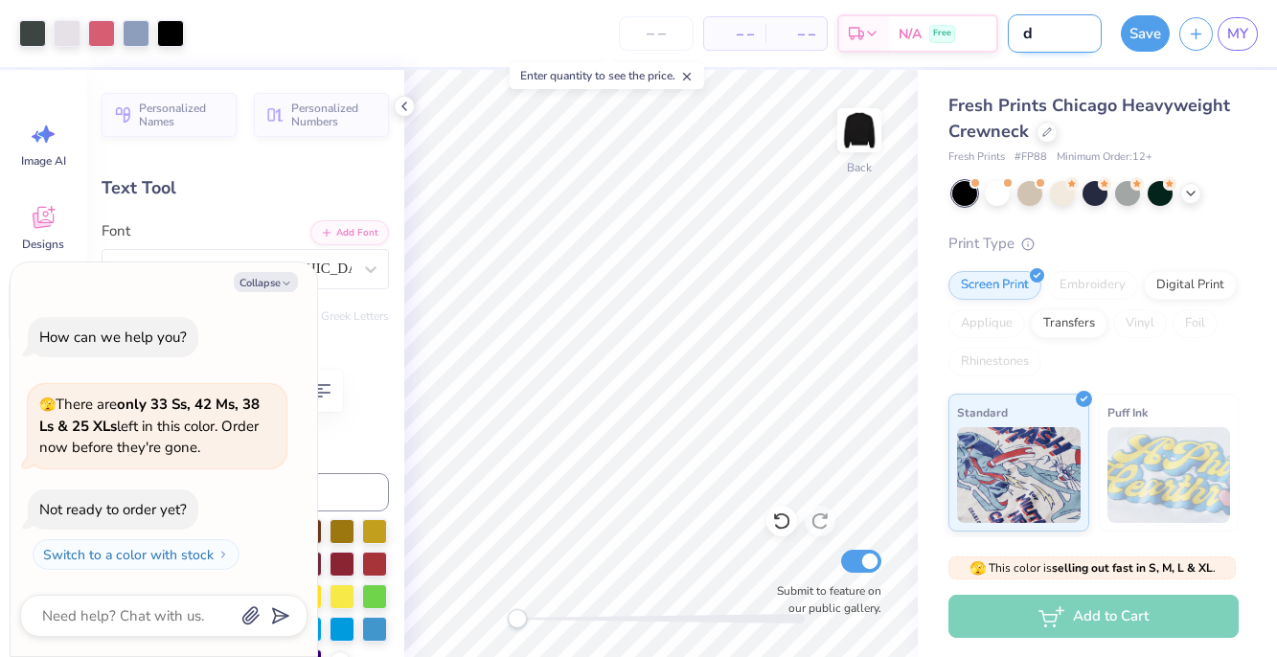
type input "dp"
type textarea "x"
type input "dp"
click at [1155, 31] on button "Save" at bounding box center [1145, 30] width 49 height 36
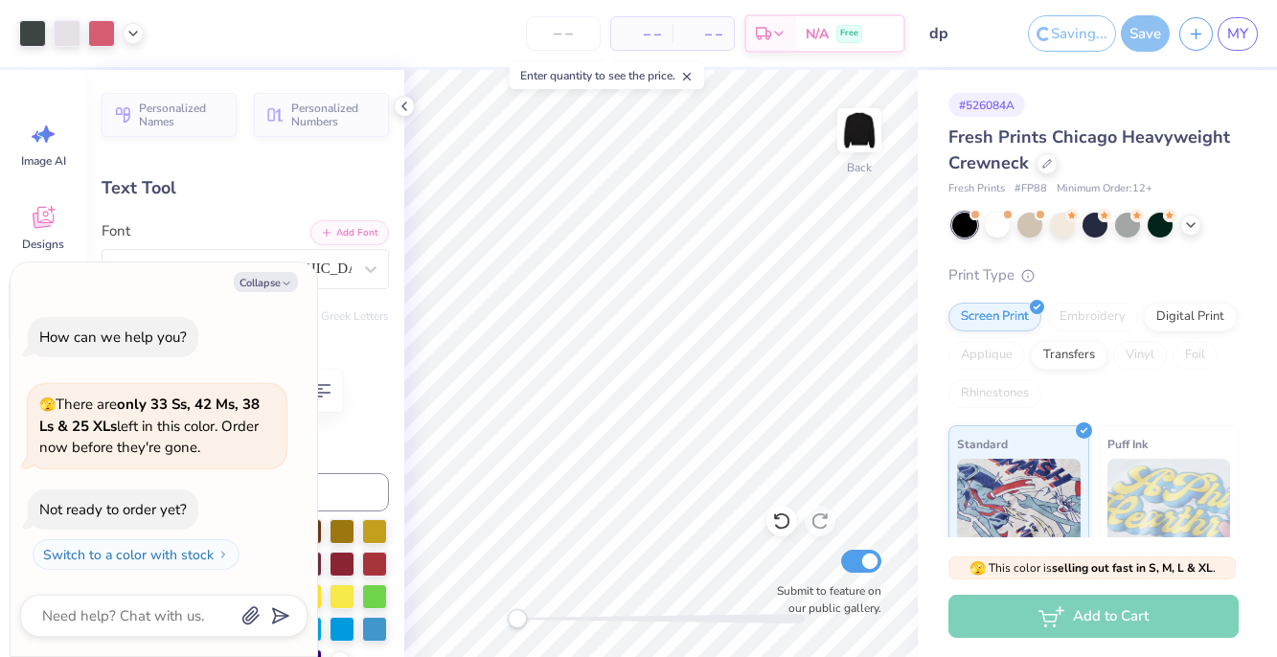
type textarea "x"
